Goal: Task Accomplishment & Management: Complete application form

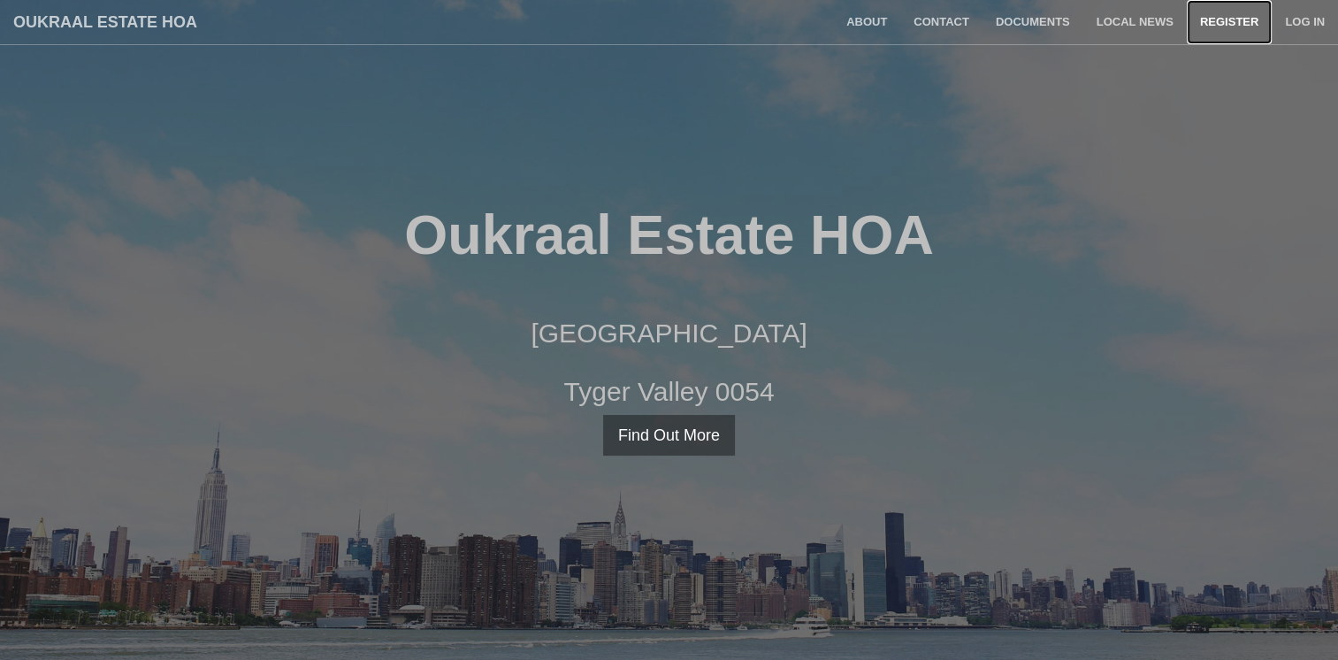
click at [1254, 19] on link "Register" at bounding box center [1229, 22] width 85 height 44
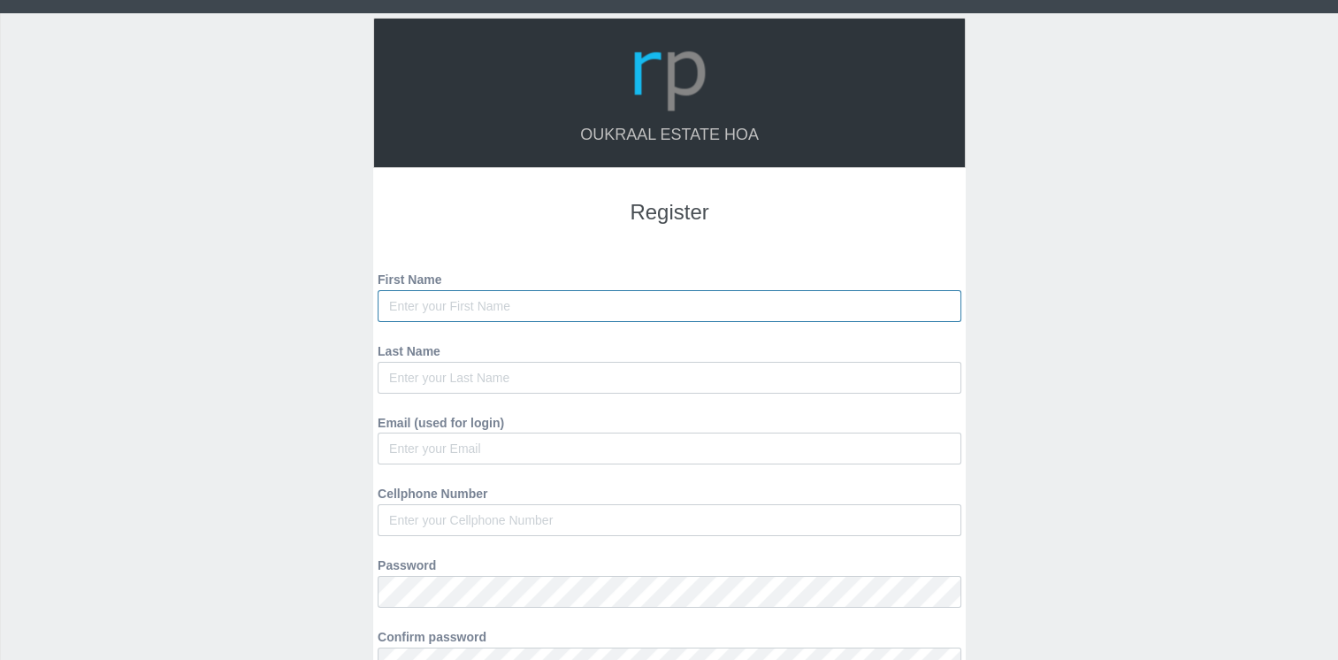
click at [480, 303] on input "First Name" at bounding box center [670, 306] width 584 height 32
type input "Zelda"
type input "Coetzee"
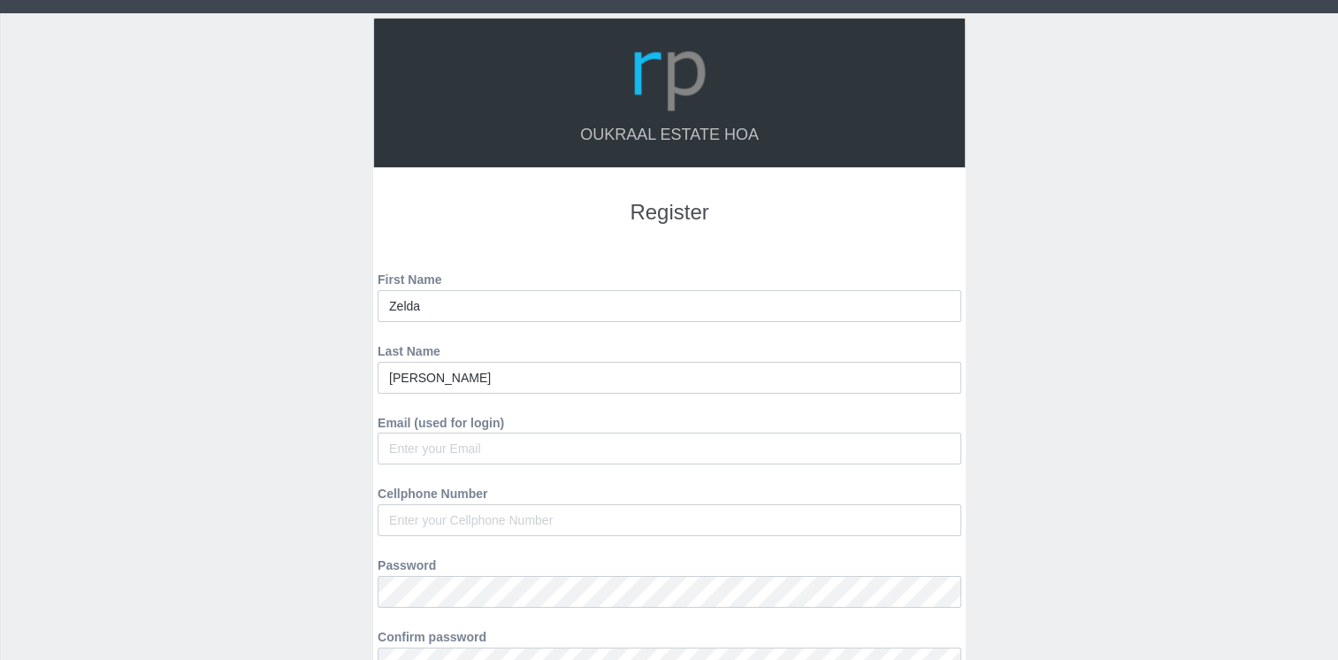
type input "zeldavcoetzee@gmail.com"
type input "0828804020"
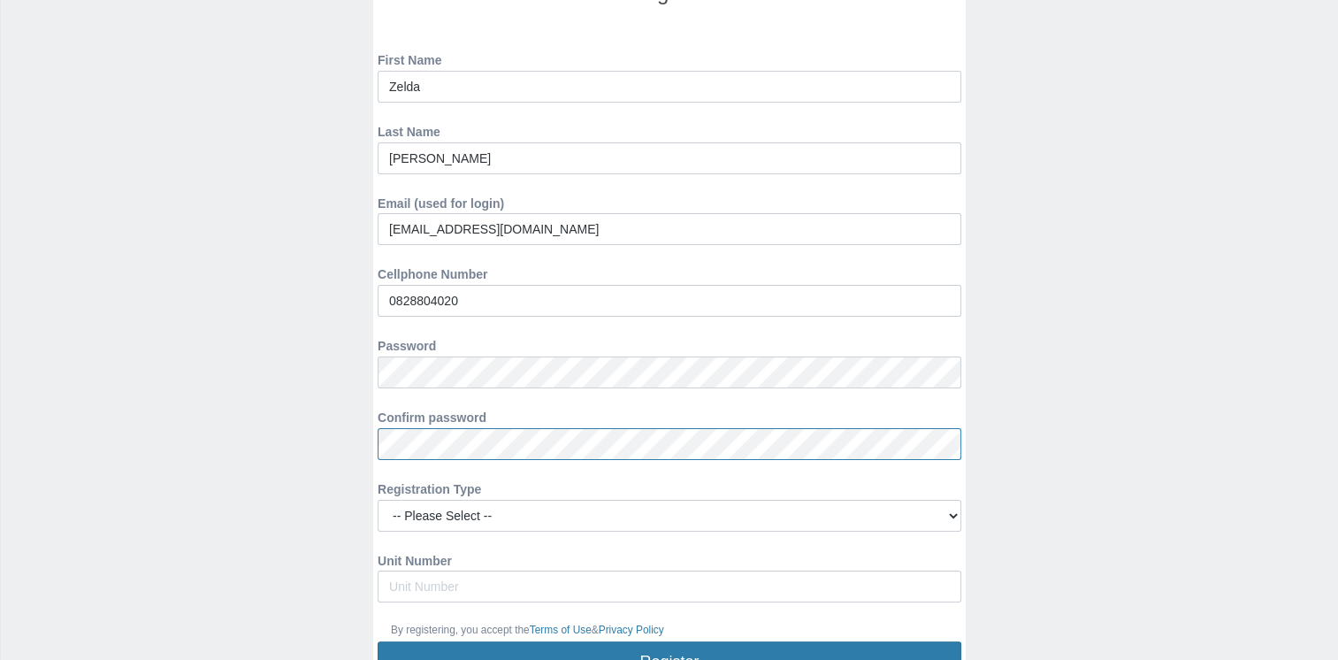
scroll to position [265, 0]
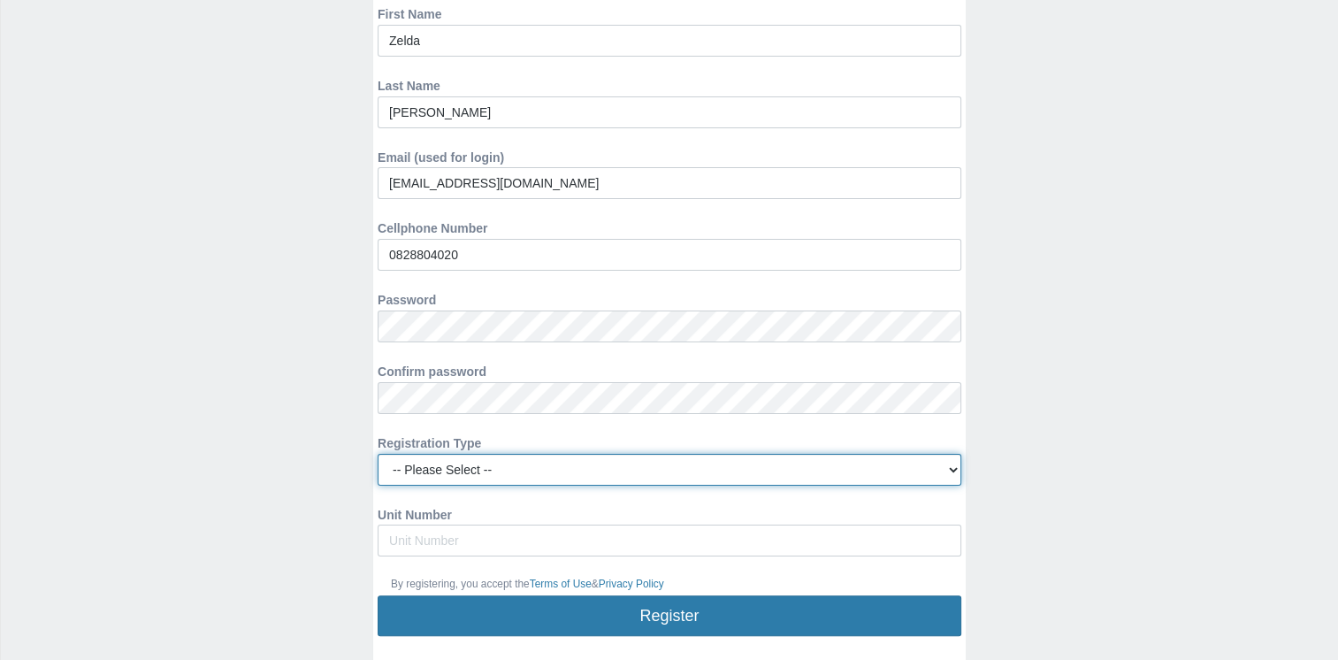
click at [953, 471] on select "-- Please Select -- Managing Agent/Estate Manager Trustee/Director Estate Agent…" at bounding box center [670, 470] width 584 height 32
select select "OWNER"
click at [378, 454] on select "-- Please Select -- Managing Agent/Estate Manager Trustee/Director Estate Agent…" at bounding box center [670, 470] width 584 height 32
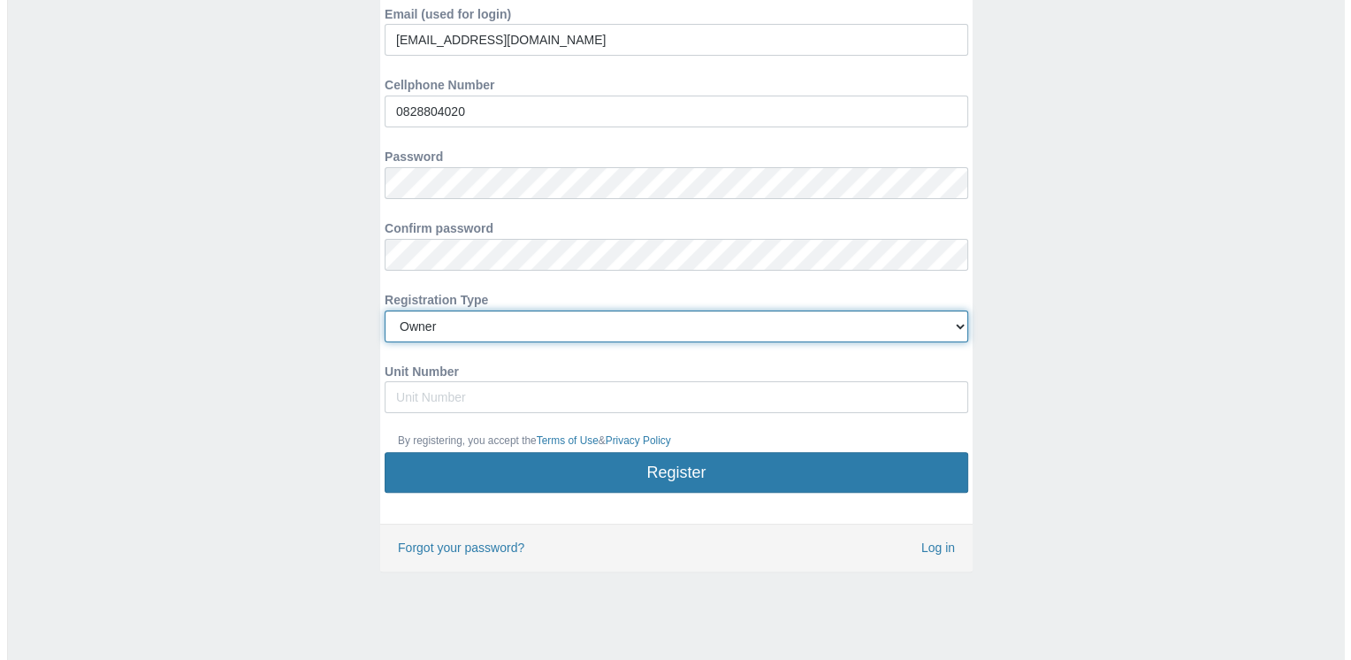
scroll to position [409, 0]
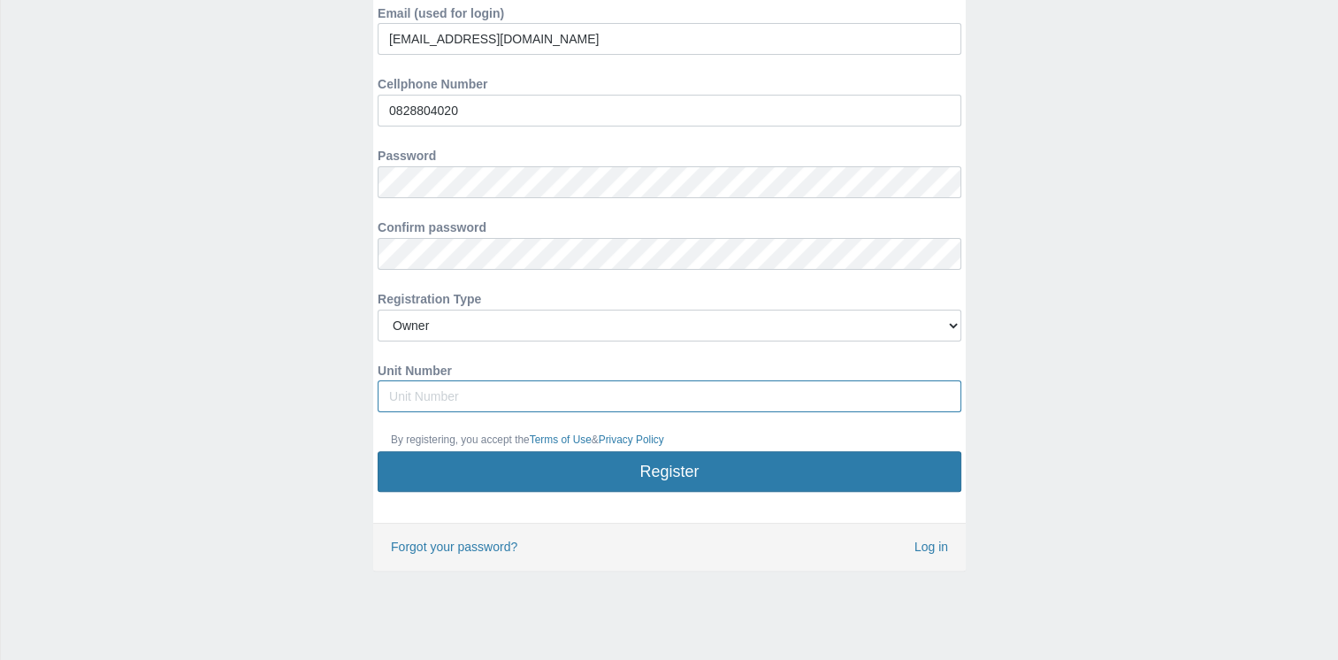
click at [425, 398] on input "Unit Number" at bounding box center [670, 396] width 584 height 32
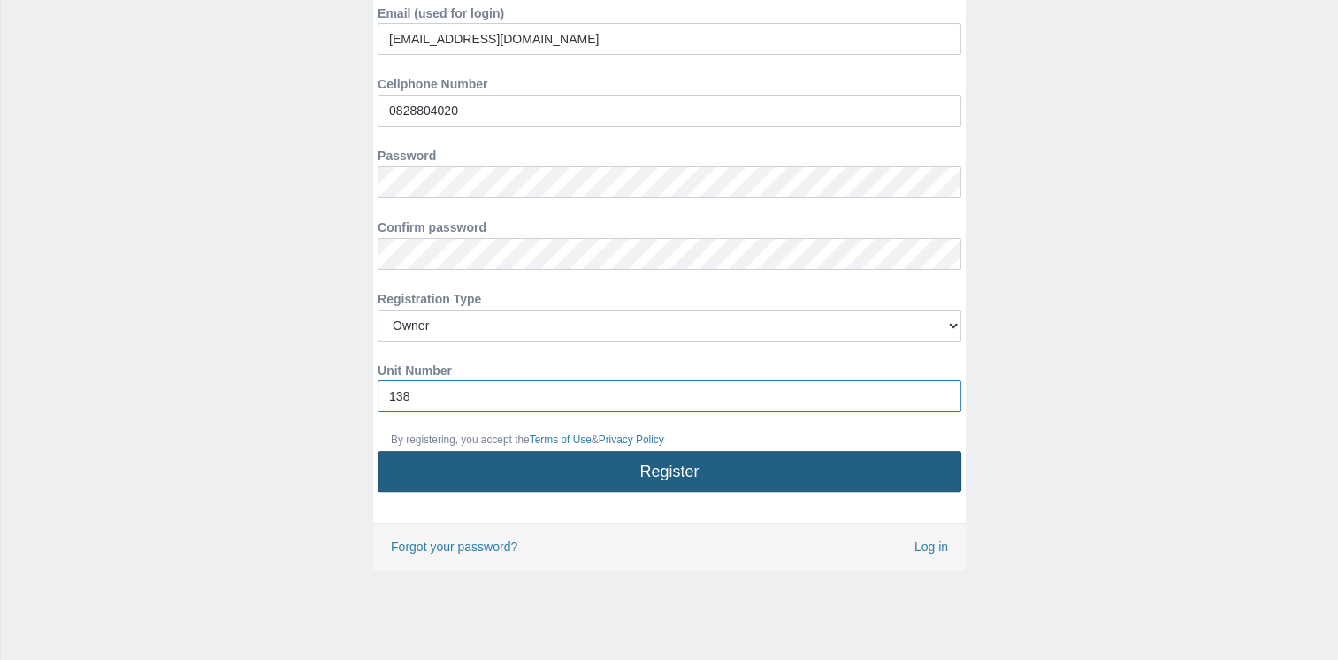
type input "138"
click at [655, 474] on button "Register" at bounding box center [670, 471] width 584 height 41
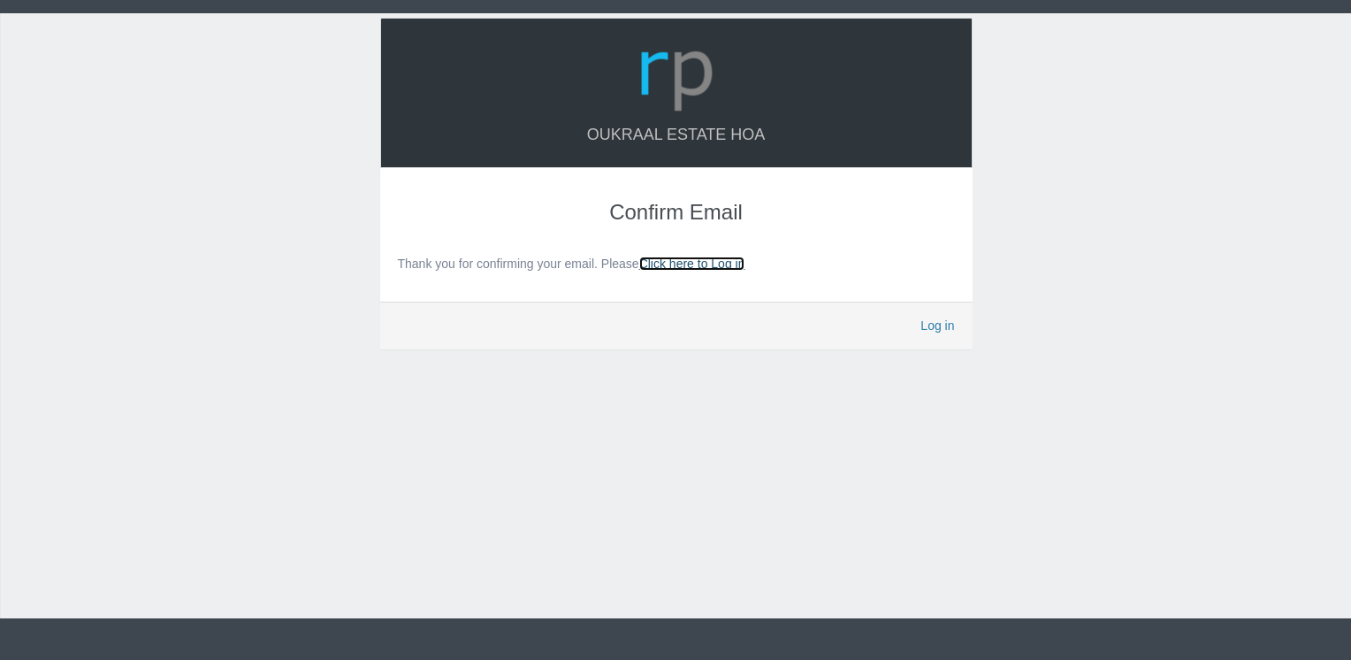
click at [719, 264] on link "Click here to Log in" at bounding box center [692, 263] width 106 height 14
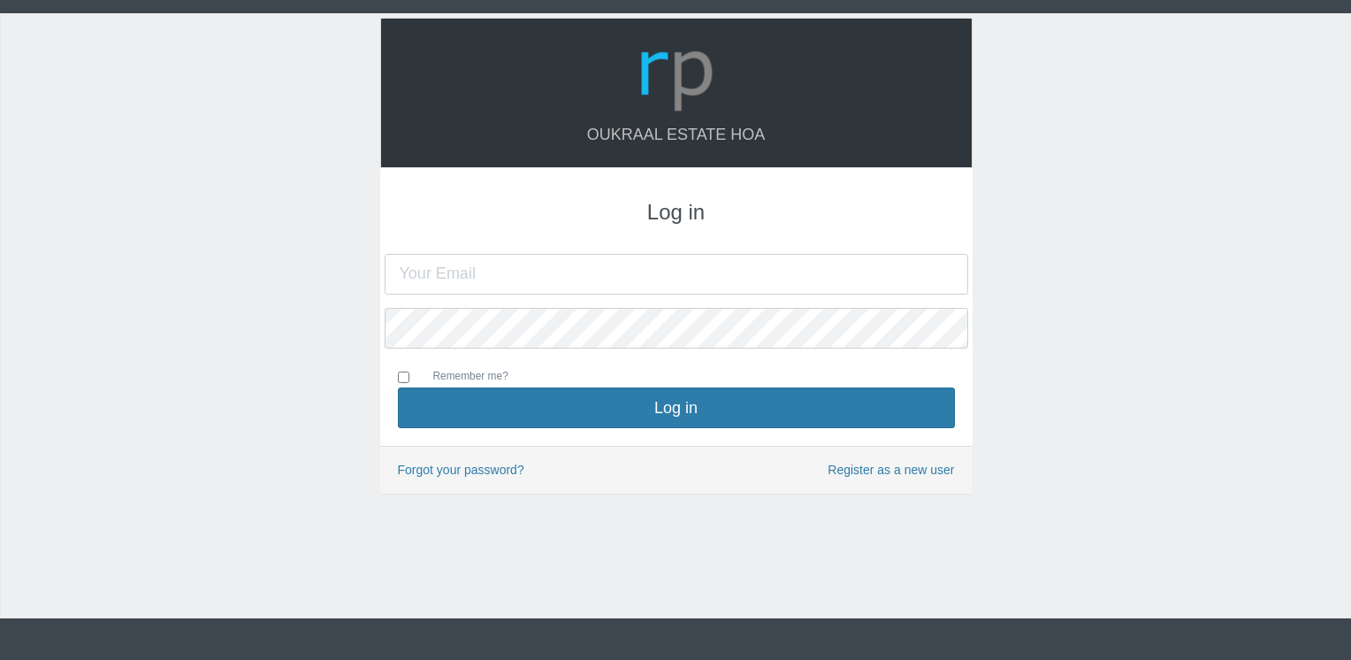
click at [535, 266] on input "text" at bounding box center [677, 274] width 584 height 41
type input "zeldavcoetzee@gmail.com"
click at [398, 387] on button "Log in" at bounding box center [676, 407] width 557 height 41
click at [455, 285] on input "text" at bounding box center [677, 274] width 584 height 41
type input "[EMAIL_ADDRESS][DOMAIN_NAME]"
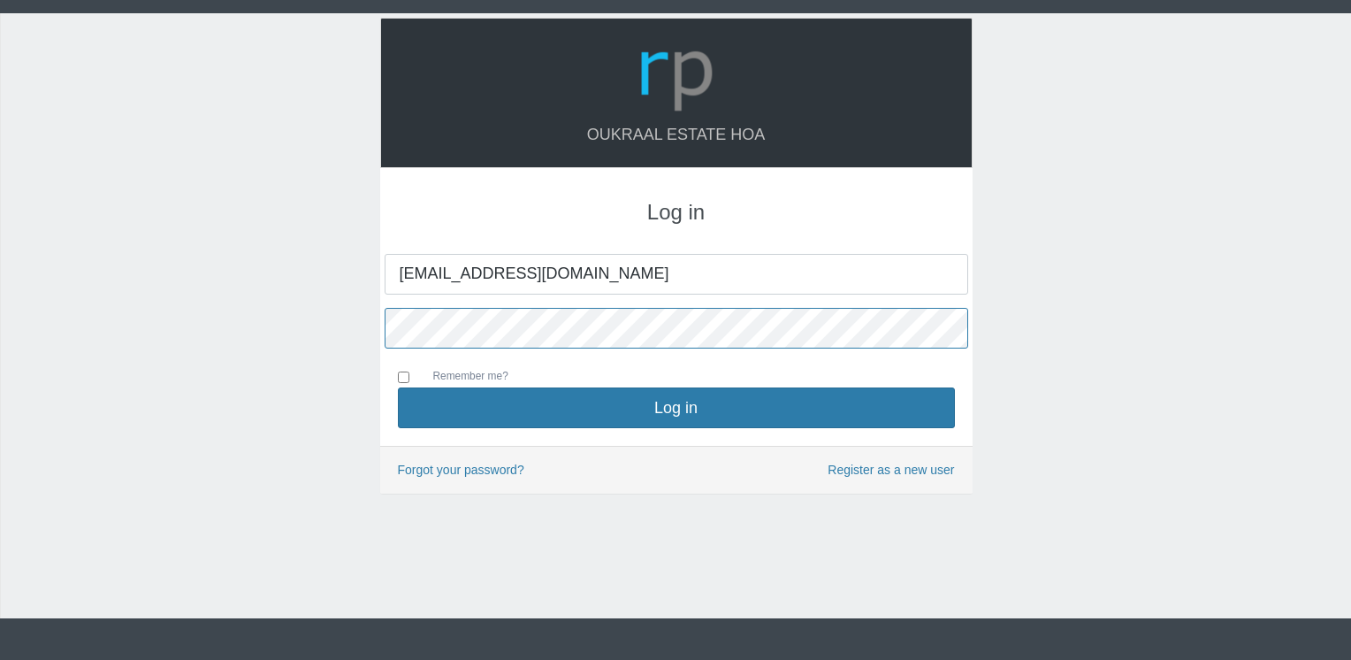
click at [398, 387] on button "Log in" at bounding box center [676, 407] width 557 height 41
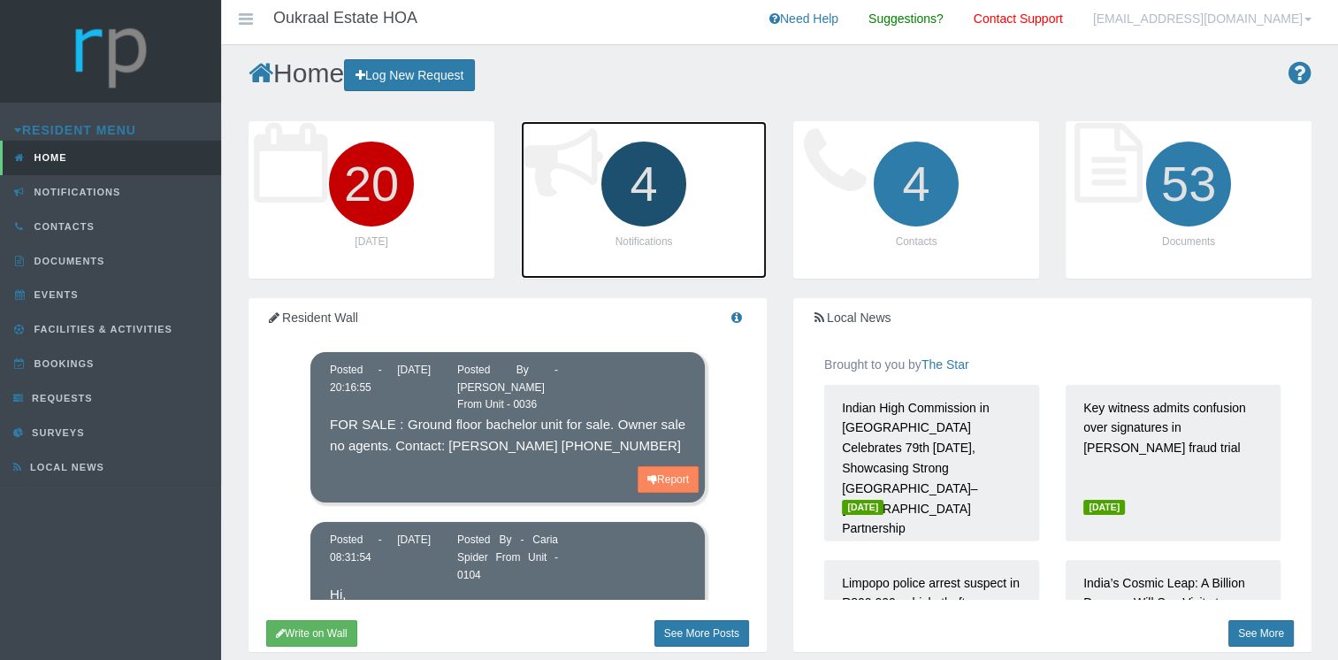
click at [656, 208] on icon "4" at bounding box center [643, 183] width 99 height 99
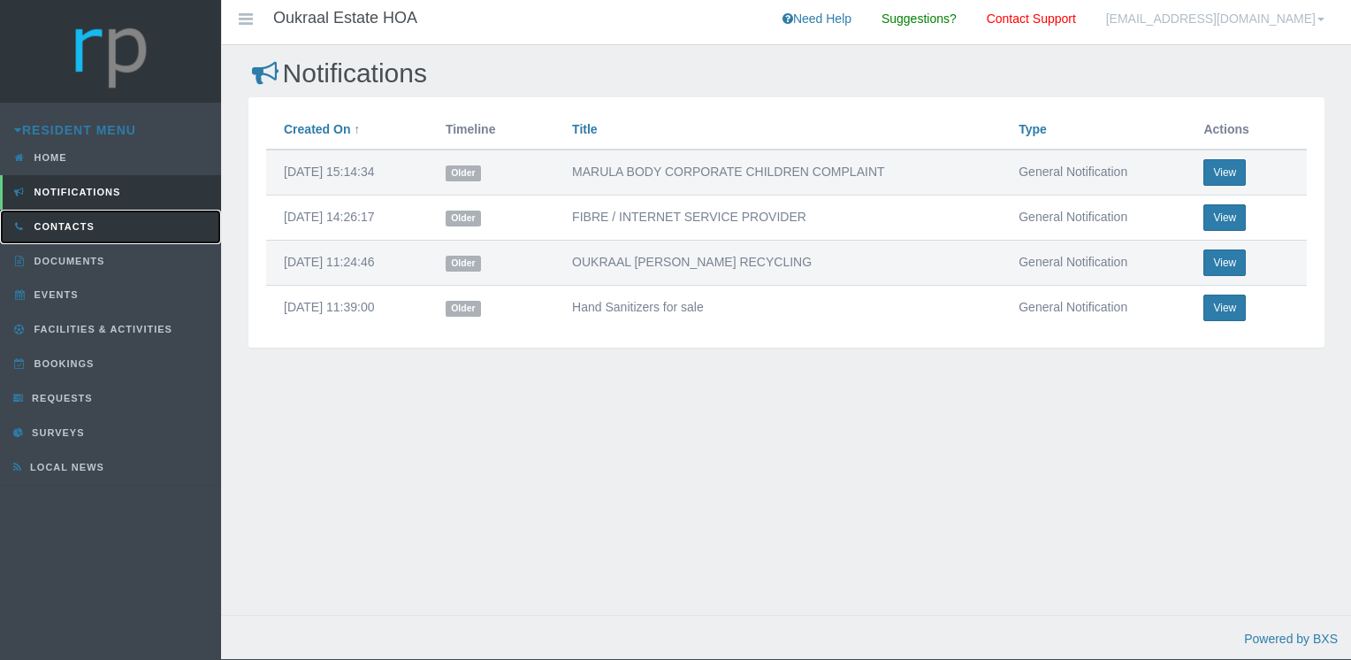
click at [142, 222] on link "Contacts" at bounding box center [110, 227] width 221 height 34
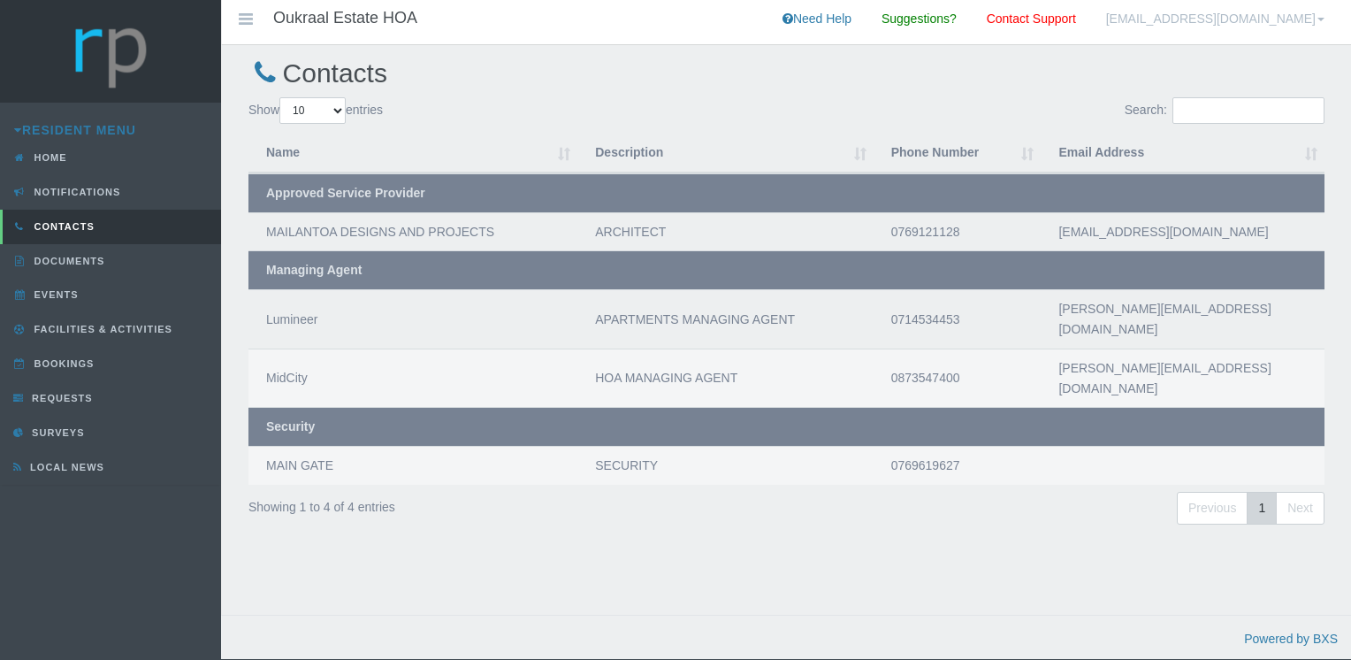
click at [1086, 310] on td "[PERSON_NAME][EMAIL_ADDRESS][DOMAIN_NAME]" at bounding box center [1183, 318] width 284 height 59
